Goal: Check status: Check status

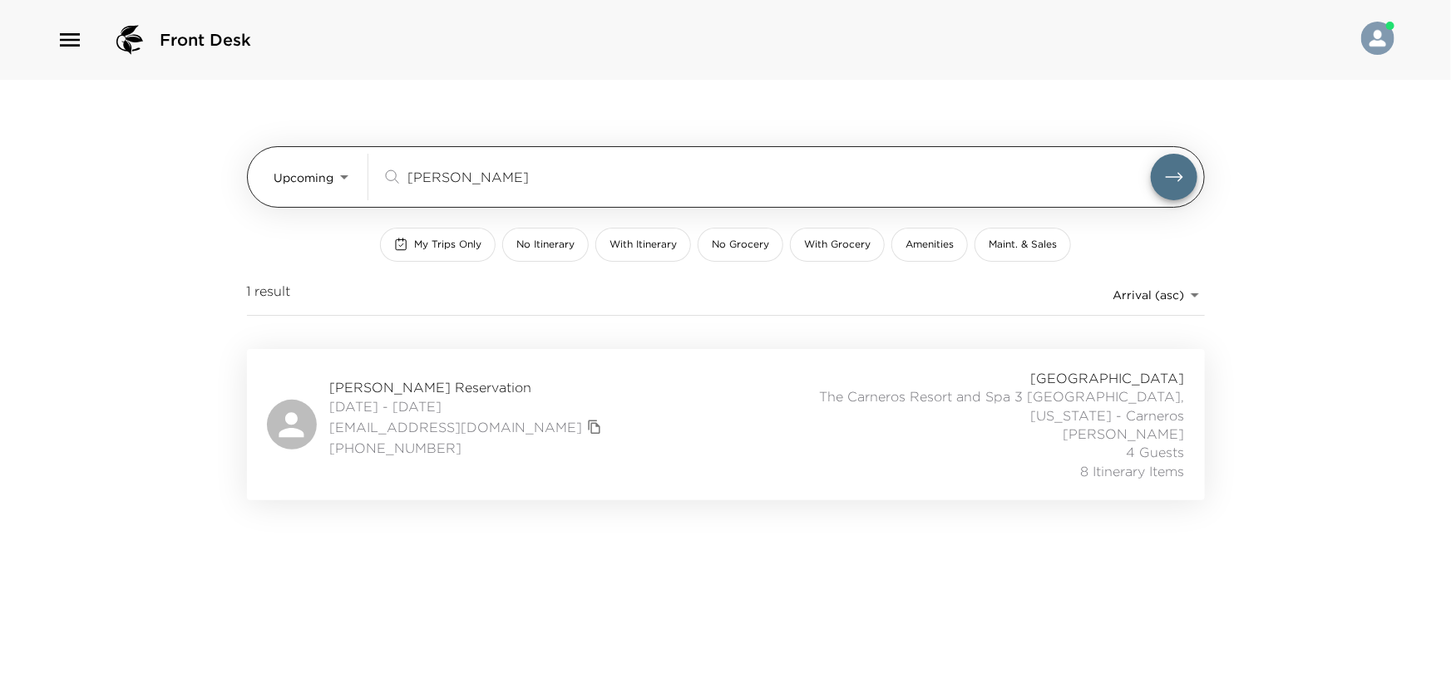
drag, startPoint x: 491, startPoint y: 175, endPoint x: 342, endPoint y: 180, distance: 149.7
click at [346, 179] on div "Upcoming Upcoming hoying ​" at bounding box center [735, 177] width 923 height 47
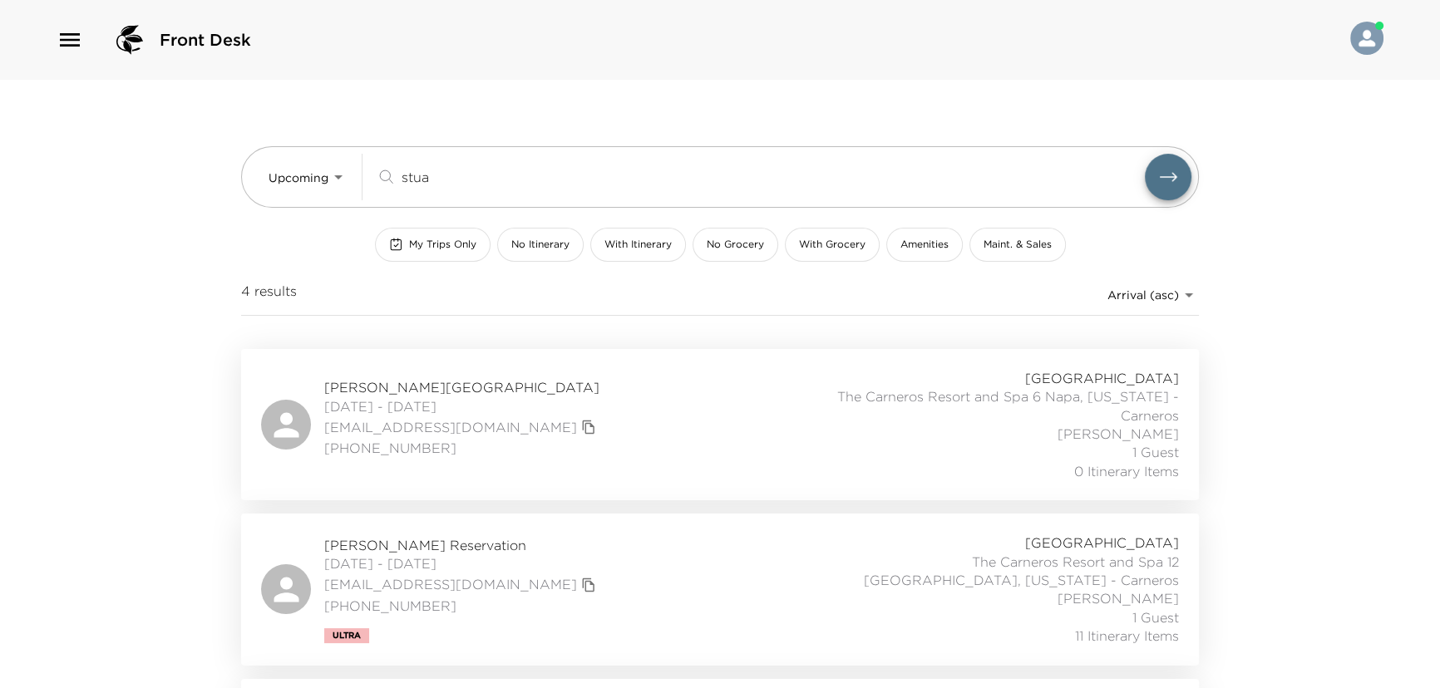
type input "stua"
click at [590, 590] on div "James Stuart Reservation 10/05/2025 - 10/08/2025 rsfjim@yahoo.com (858) 774-275…" at bounding box center [720, 589] width 918 height 111
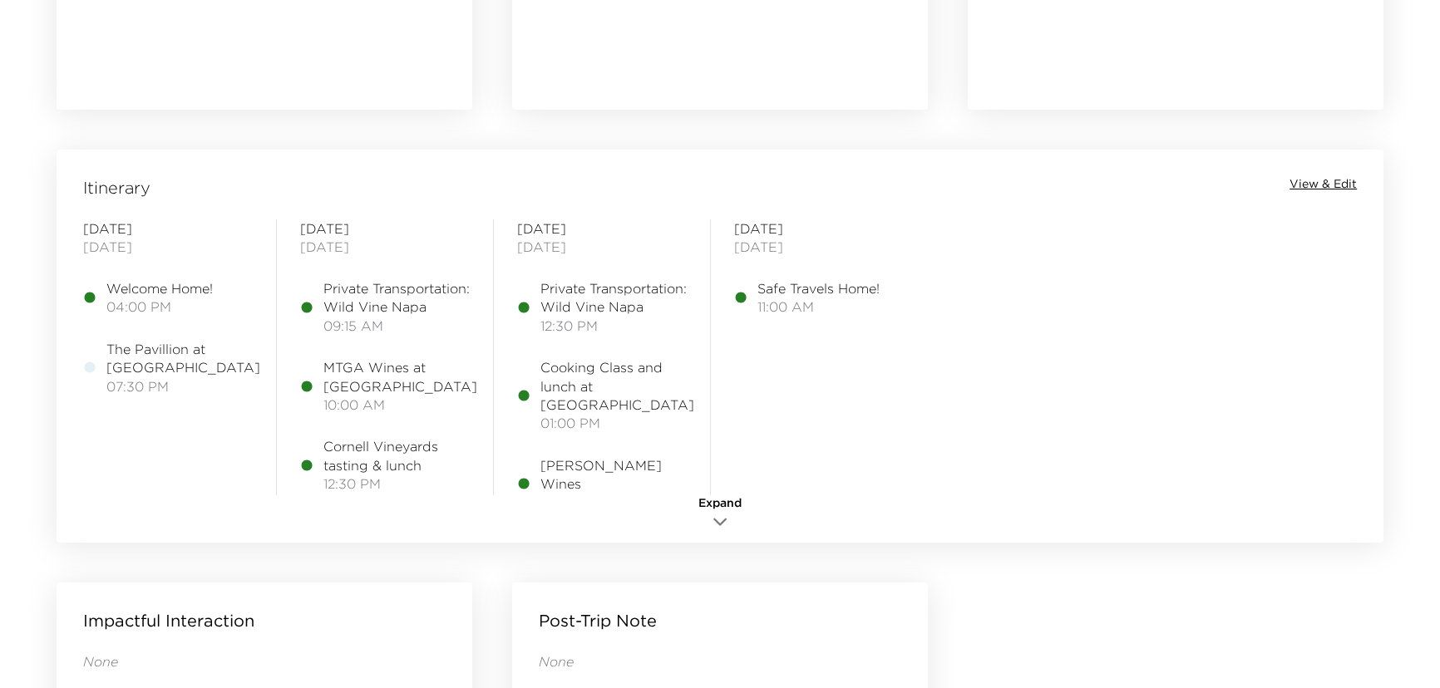
scroll to position [1284, 0]
